Goal: Task Accomplishment & Management: Complete application form

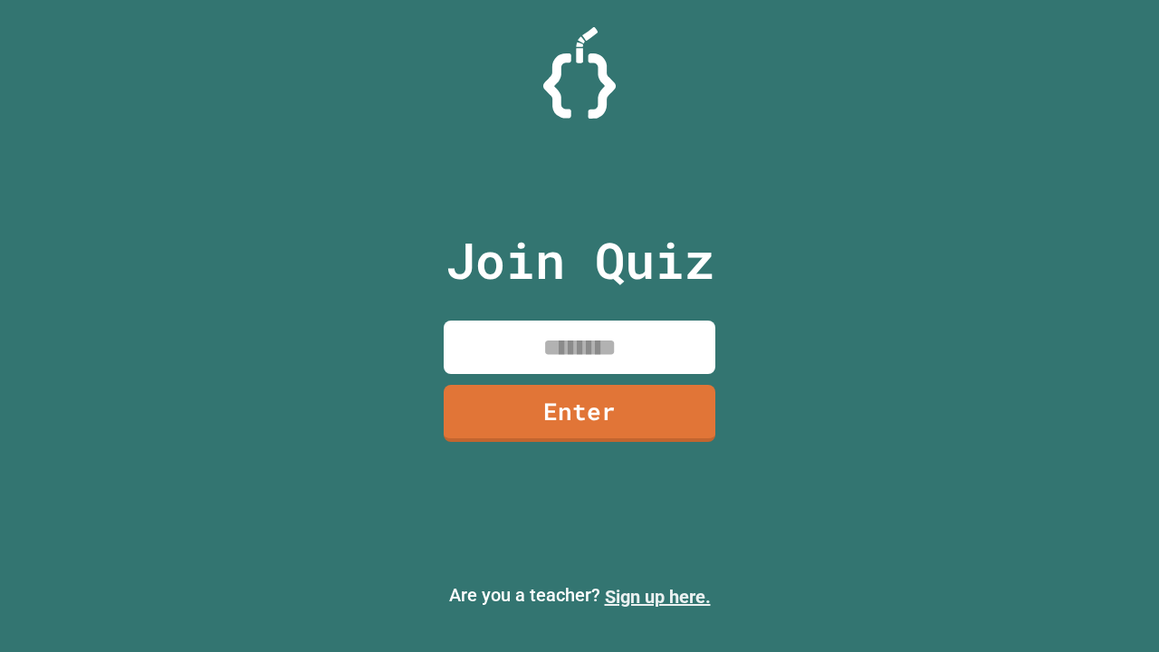
click at [657, 597] on link "Sign up here." at bounding box center [658, 597] width 106 height 22
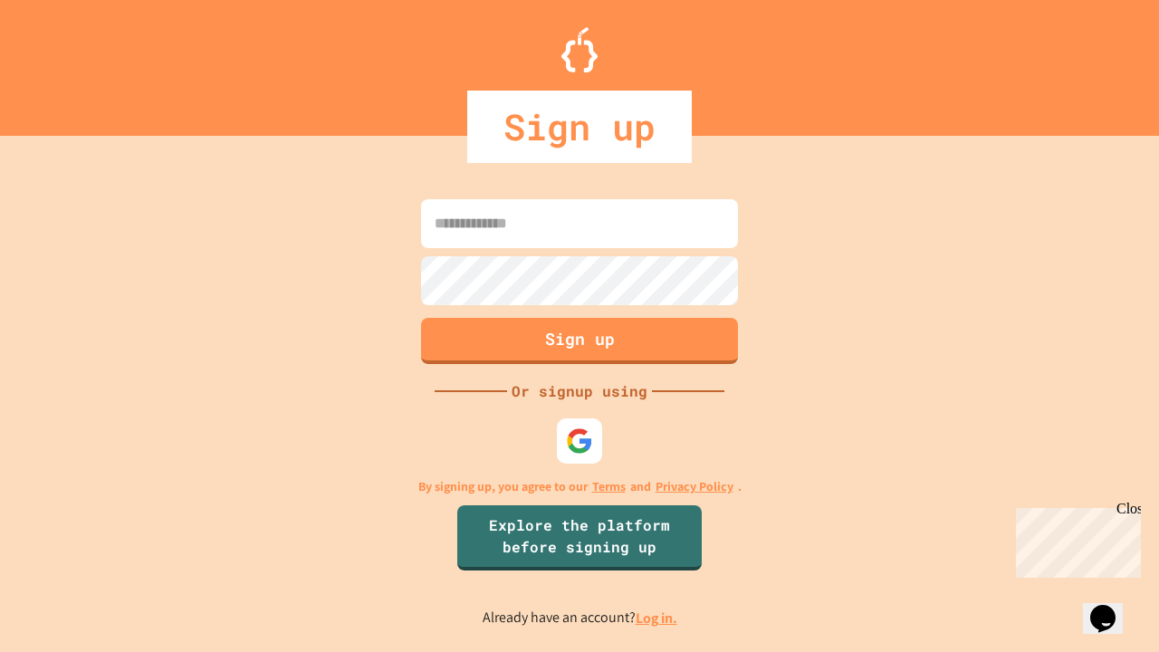
click at [657, 618] on link "Log in." at bounding box center [657, 618] width 42 height 19
